Goal: Use online tool/utility: Utilize a website feature to perform a specific function

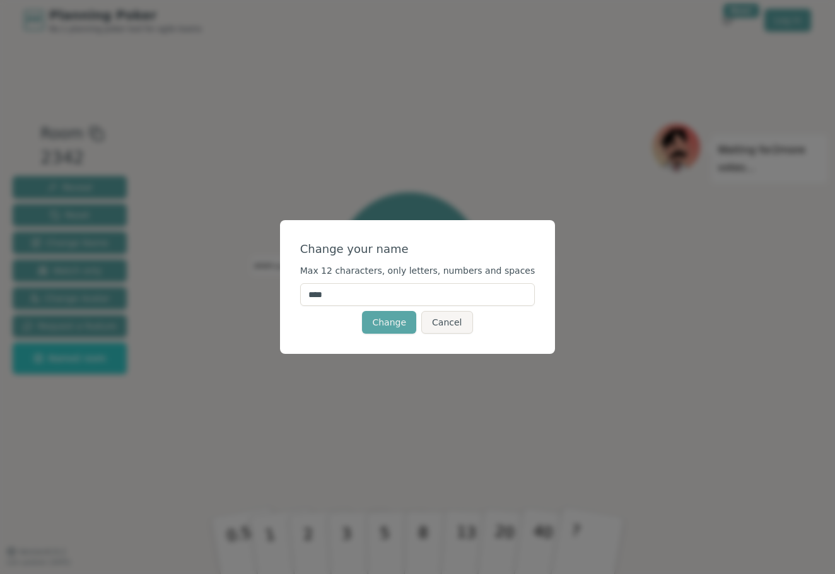
click at [334, 296] on input "****" at bounding box center [417, 294] width 235 height 23
type input "***"
click at [390, 322] on button "Change" at bounding box center [389, 322] width 54 height 23
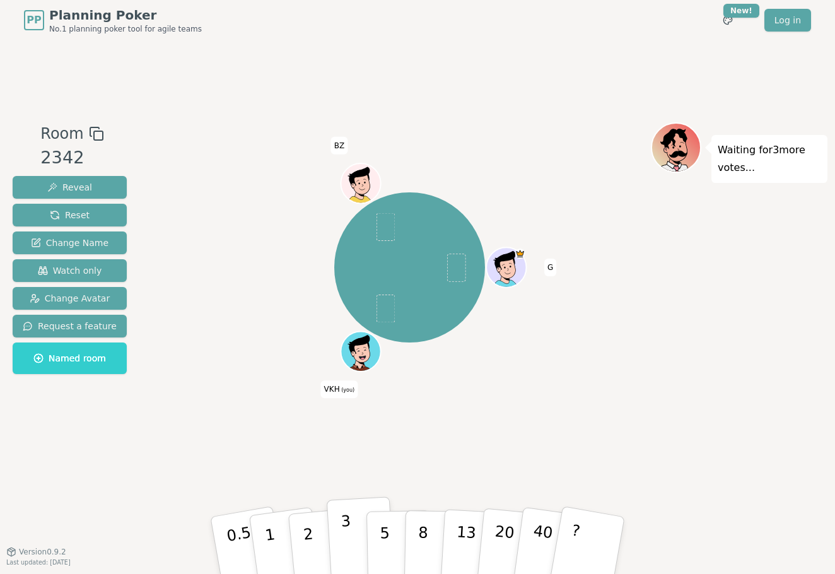
click at [358, 539] on button "3" at bounding box center [361, 545] width 69 height 98
click at [352, 524] on button "3" at bounding box center [361, 545] width 69 height 98
click at [737, 424] on div "Waiting for 2 more votes..." at bounding box center [739, 295] width 177 height 347
click at [738, 364] on div "Waiting for 2 more votes..." at bounding box center [739, 295] width 177 height 347
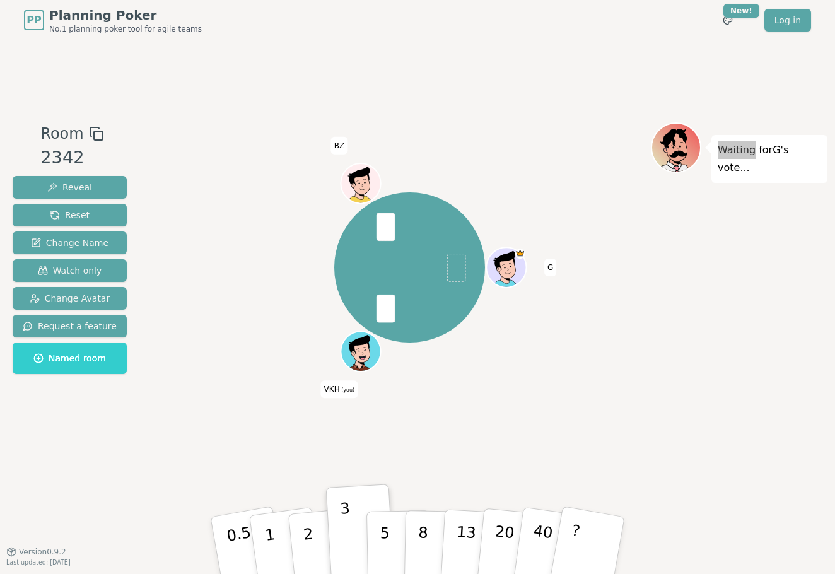
click at [784, 426] on div "Waiting for G 's vote..." at bounding box center [739, 295] width 177 height 347
click at [349, 539] on p "3" at bounding box center [348, 546] width 14 height 69
click at [344, 539] on p "3" at bounding box center [348, 546] width 14 height 69
click at [318, 532] on button "2" at bounding box center [323, 546] width 72 height 100
click at [390, 532] on button "5" at bounding box center [398, 546] width 65 height 96
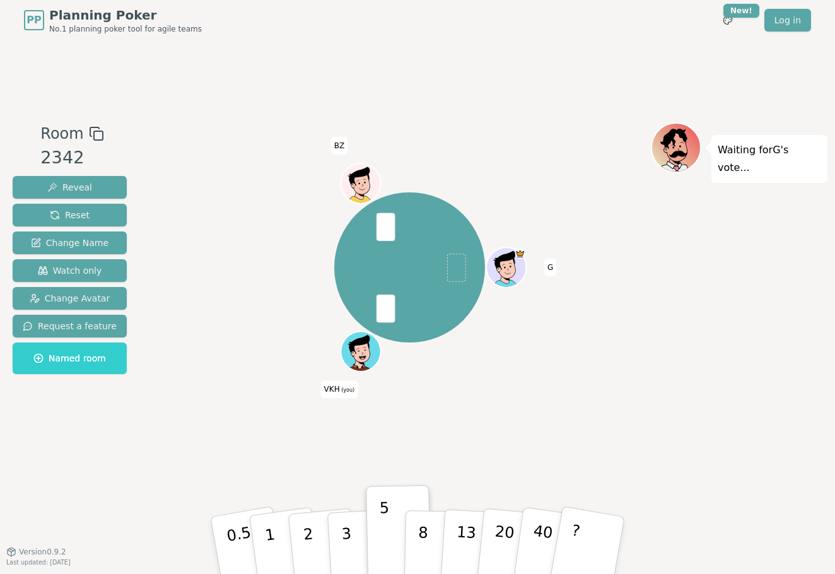
drag, startPoint x: 96, startPoint y: 209, endPoint x: 127, endPoint y: 210, distance: 30.3
click at [96, 209] on button "Reset" at bounding box center [70, 215] width 114 height 23
click at [346, 533] on p "3" at bounding box center [348, 546] width 14 height 69
click at [384, 532] on p "5" at bounding box center [385, 545] width 11 height 68
click at [798, 96] on div "Room 2342 Reveal Reset Change Name Watch only Change Avatar Request a feature N…" at bounding box center [418, 295] width 820 height 511
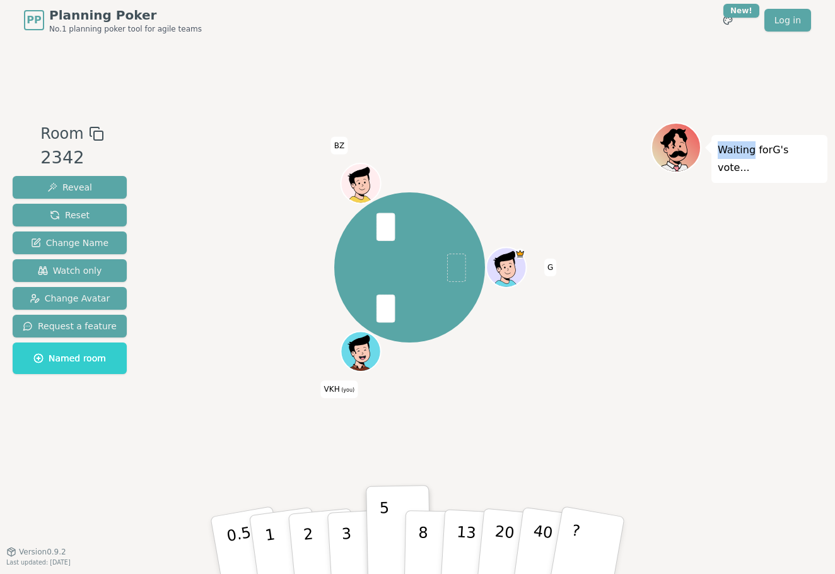
click at [798, 96] on div "Room 2342 Reveal Reset Change Name Watch only Change Avatar Request a feature N…" at bounding box center [418, 295] width 820 height 511
click at [351, 530] on button "3" at bounding box center [361, 545] width 69 height 98
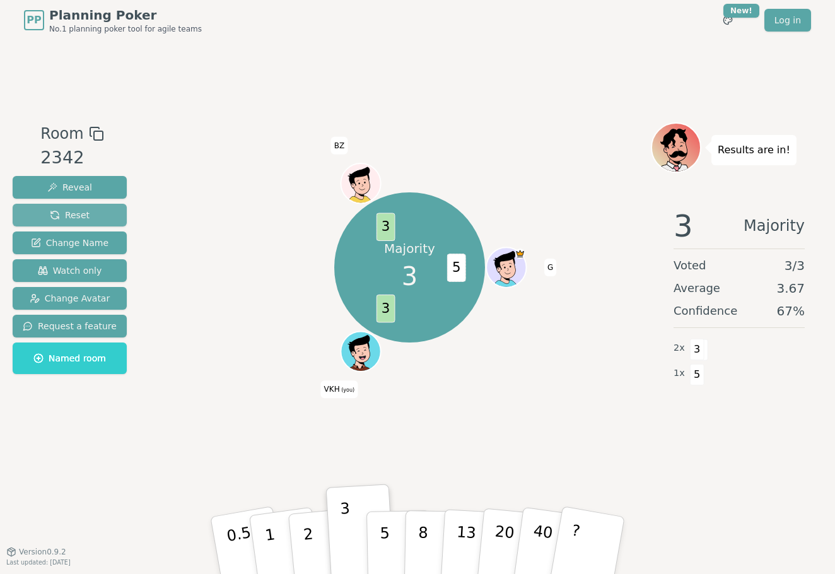
click at [52, 214] on span "Reset" at bounding box center [70, 215] width 40 height 13
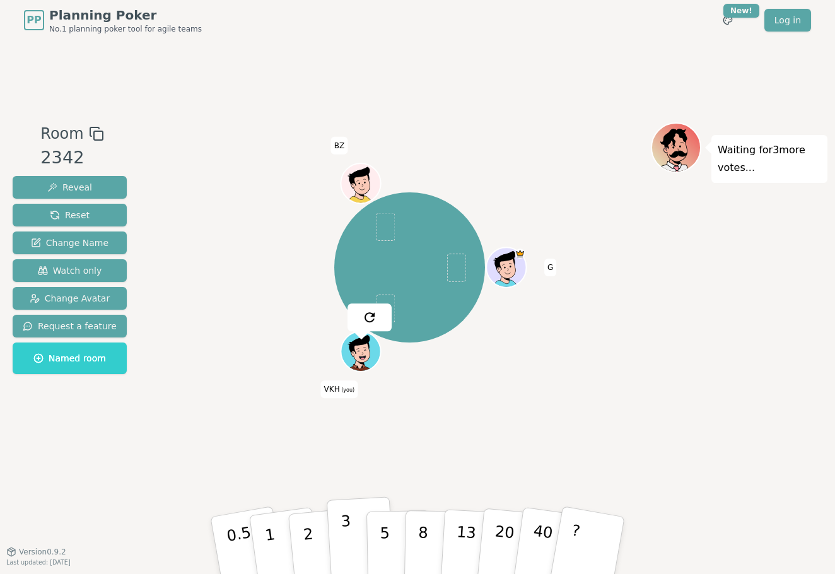
click at [352, 548] on button "3" at bounding box center [361, 545] width 69 height 98
click at [382, 535] on p "5" at bounding box center [385, 545] width 11 height 68
